Goal: Information Seeking & Learning: Stay updated

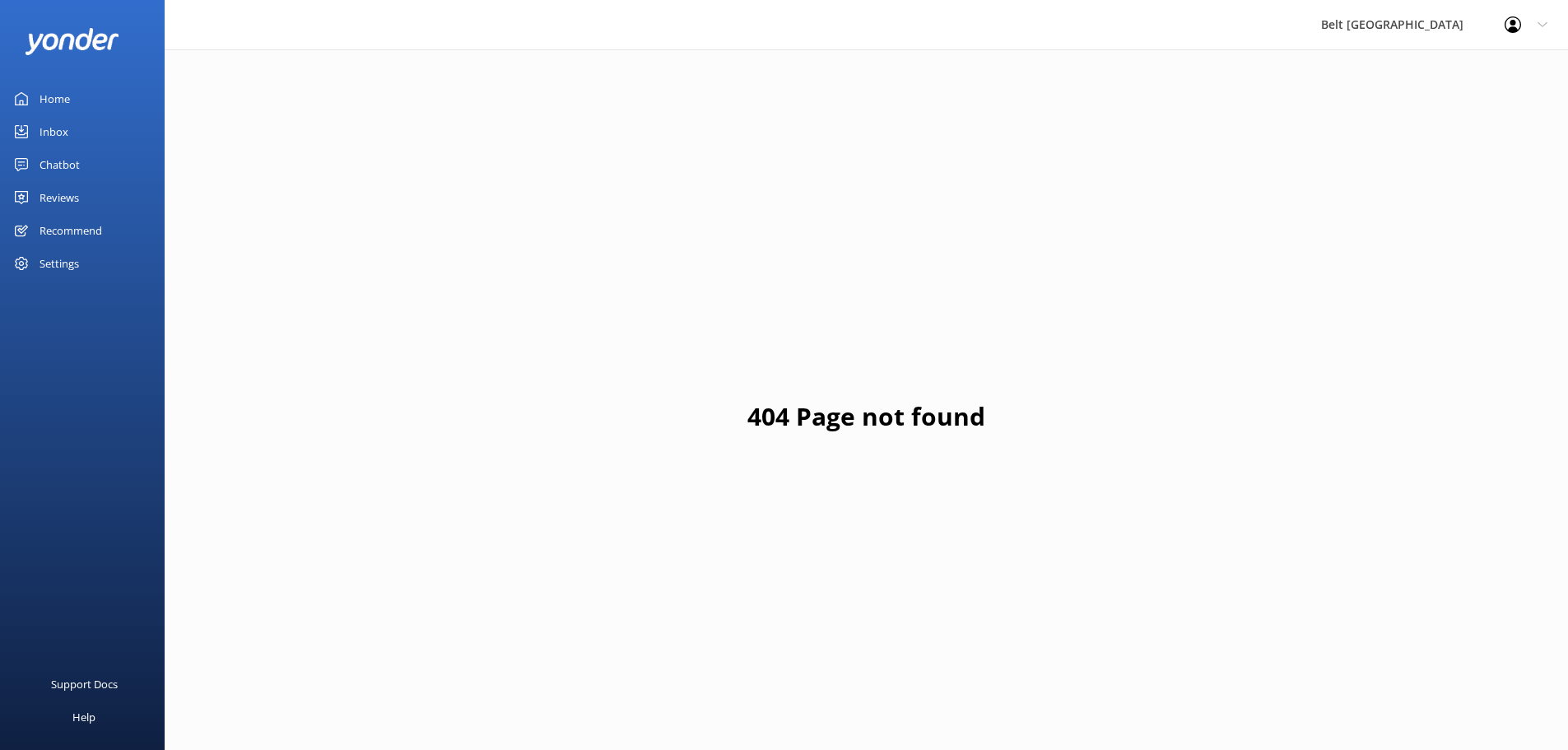
click at [51, 130] on div "Inbox" at bounding box center [54, 132] width 29 height 33
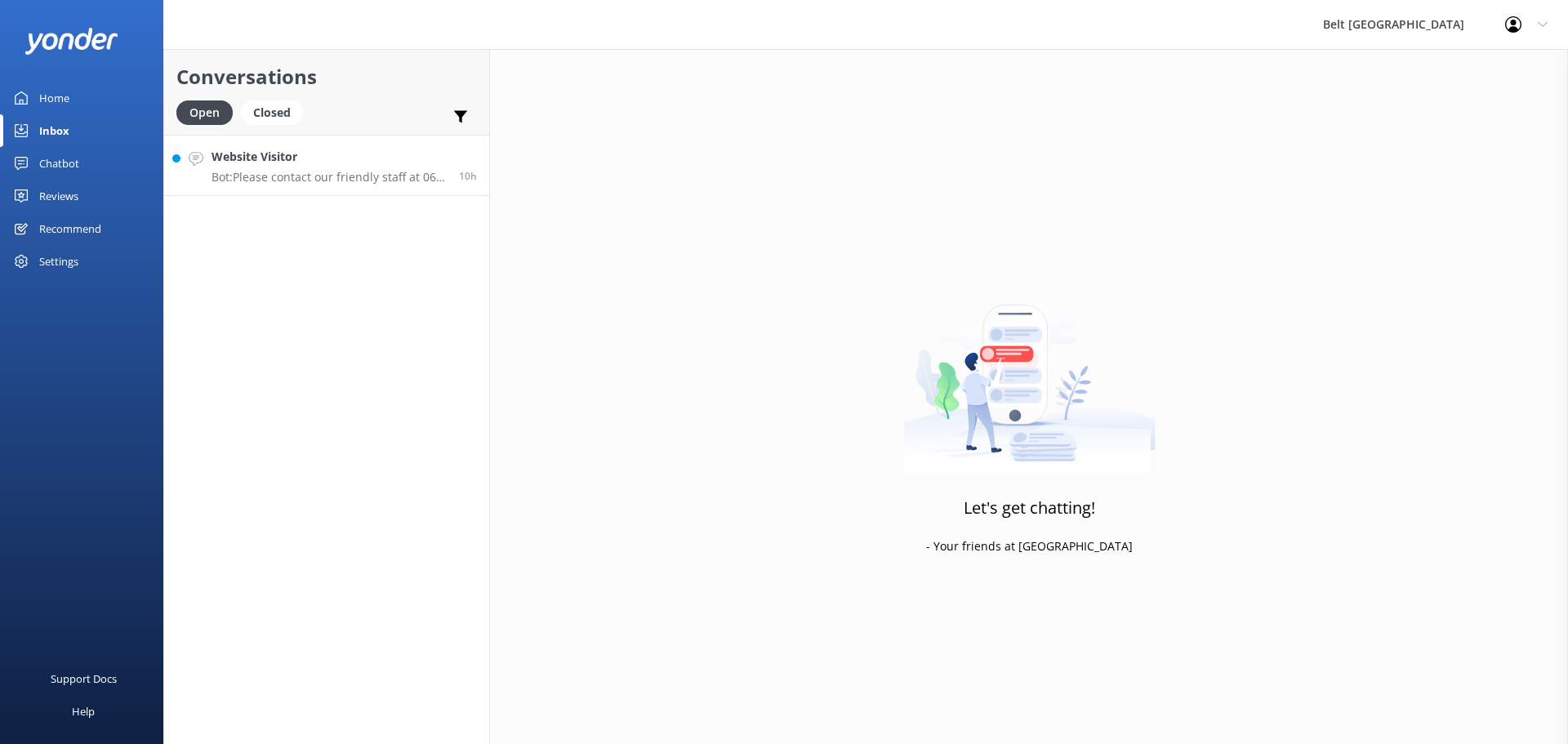
click at [325, 190] on link "Website Visitor Bot: Please contact our friendly staff at 06 758 0228, or email…" at bounding box center [327, 165] width 325 height 61
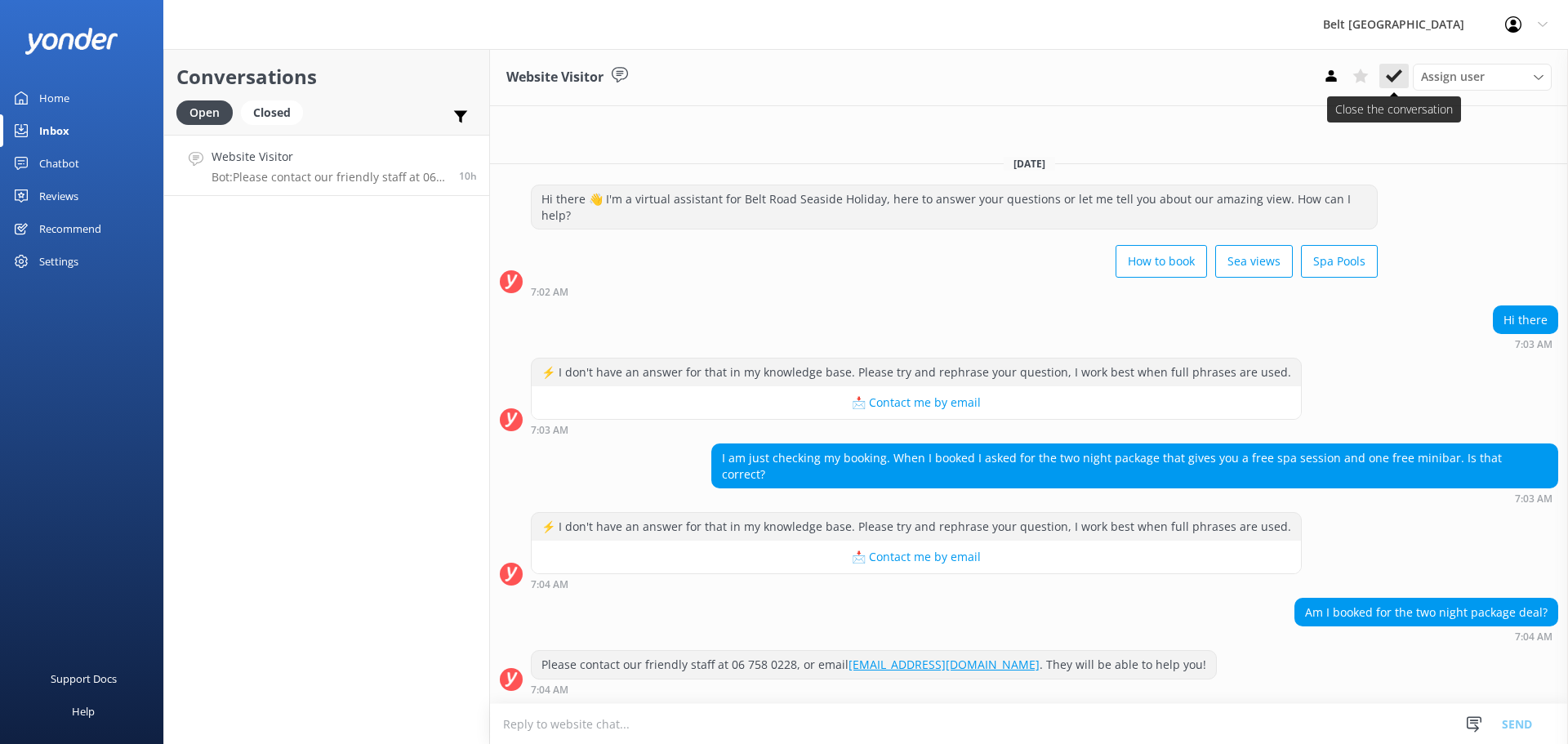
click at [1395, 72] on icon at bounding box center [1394, 76] width 16 height 16
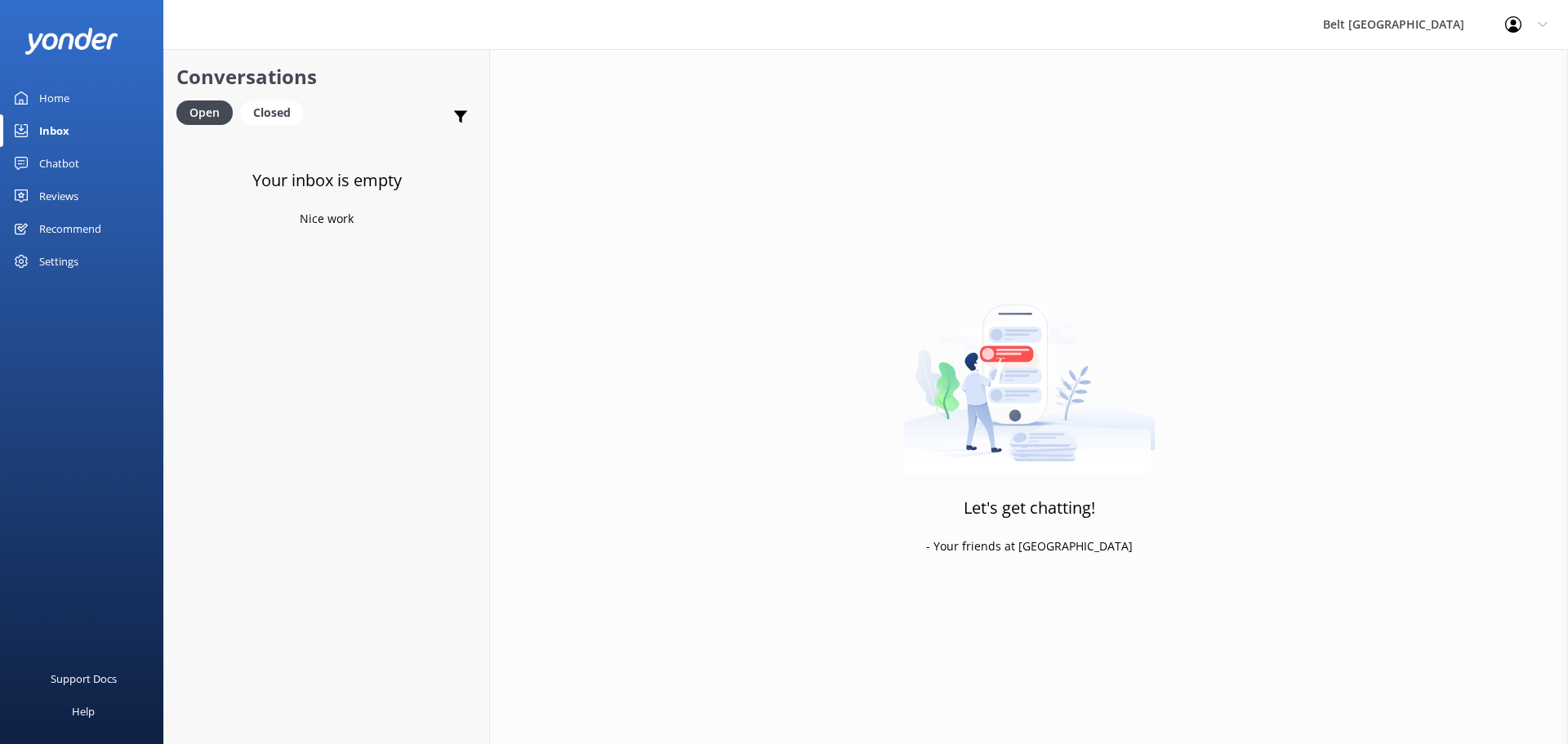
click at [64, 191] on div "Reviews" at bounding box center [58, 196] width 39 height 33
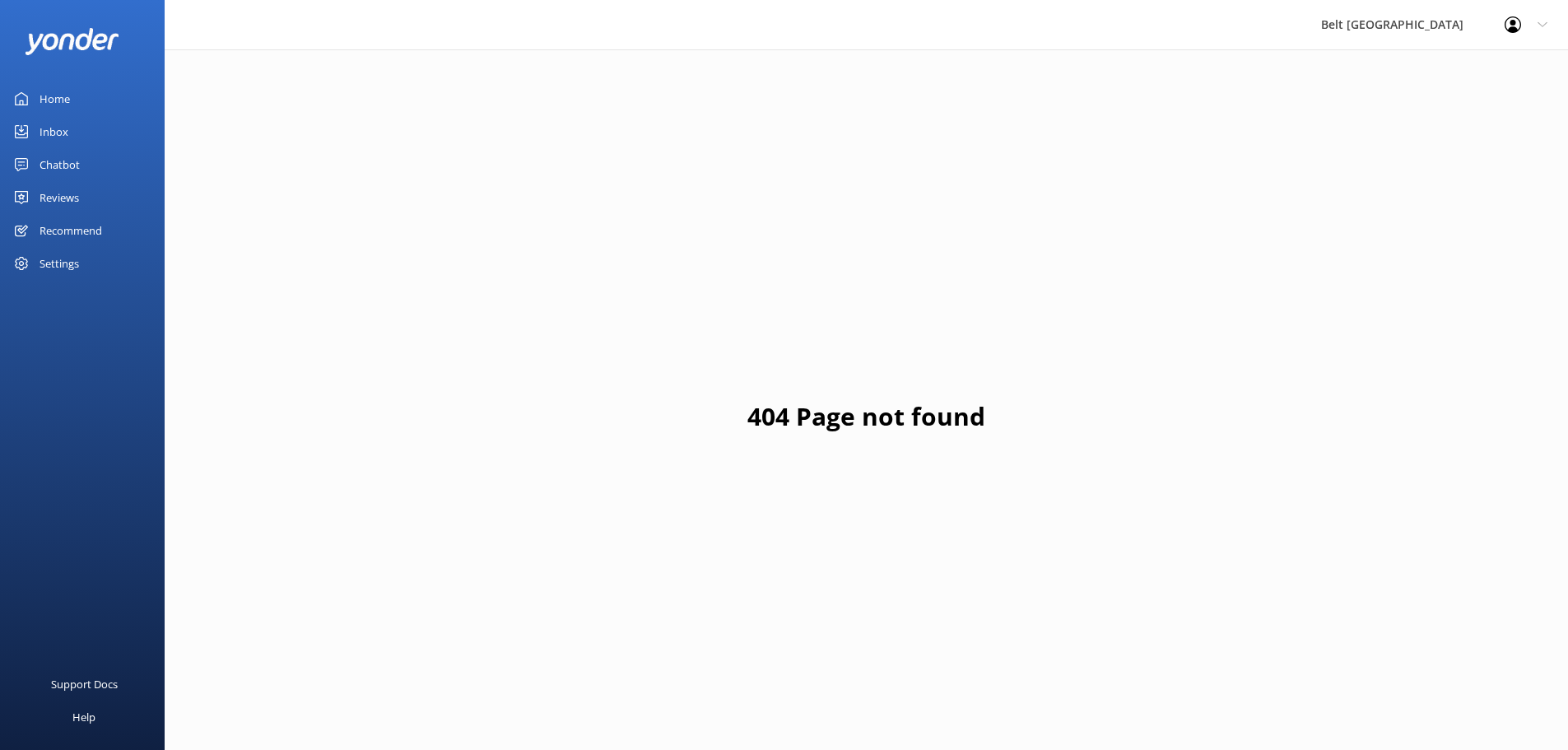
click at [56, 192] on div "Reviews" at bounding box center [58, 198] width 39 height 33
